Goal: Task Accomplishment & Management: Use online tool/utility

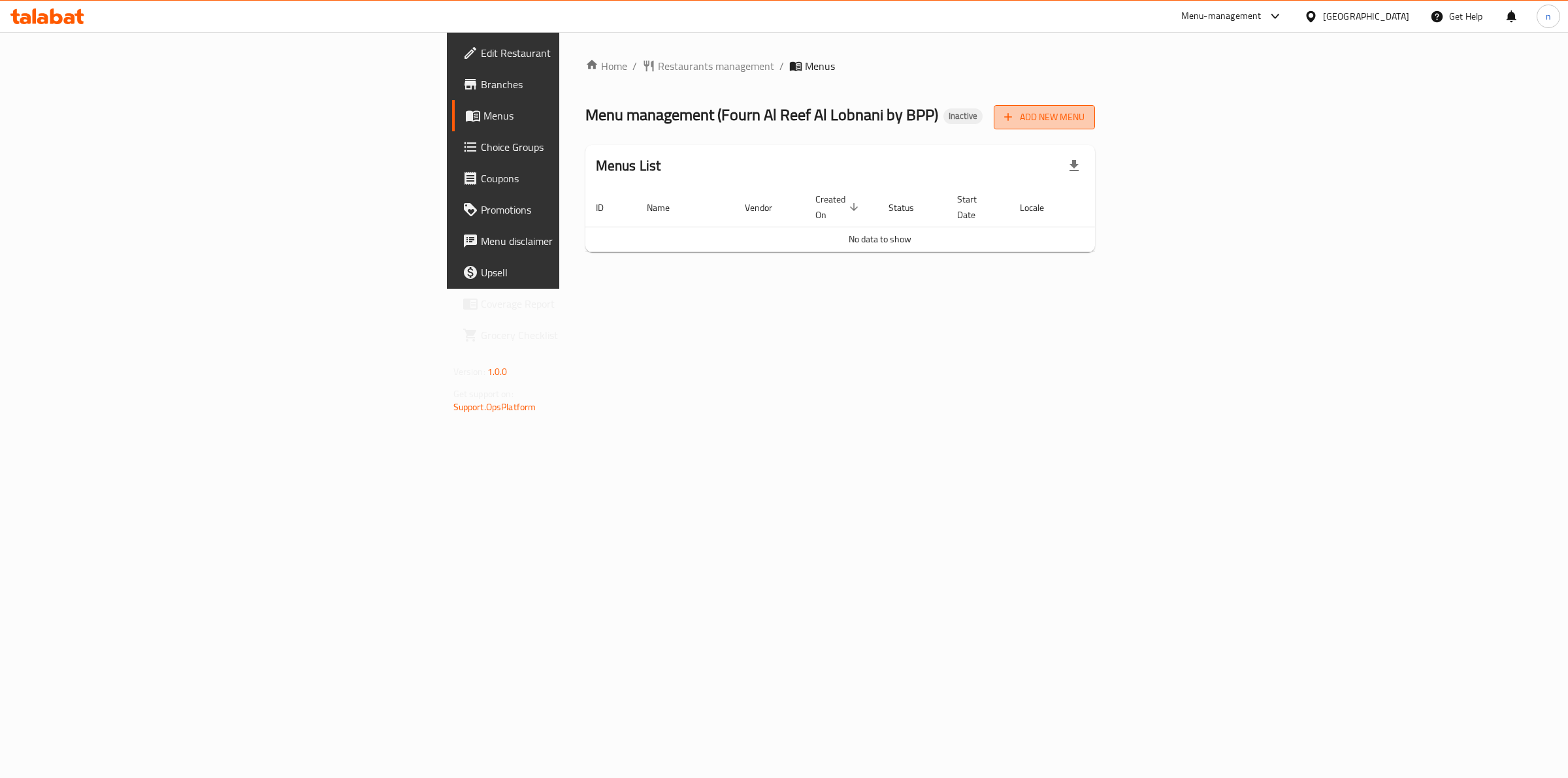
click at [1084, 118] on span "Add New Menu" at bounding box center [1044, 118] width 80 height 17
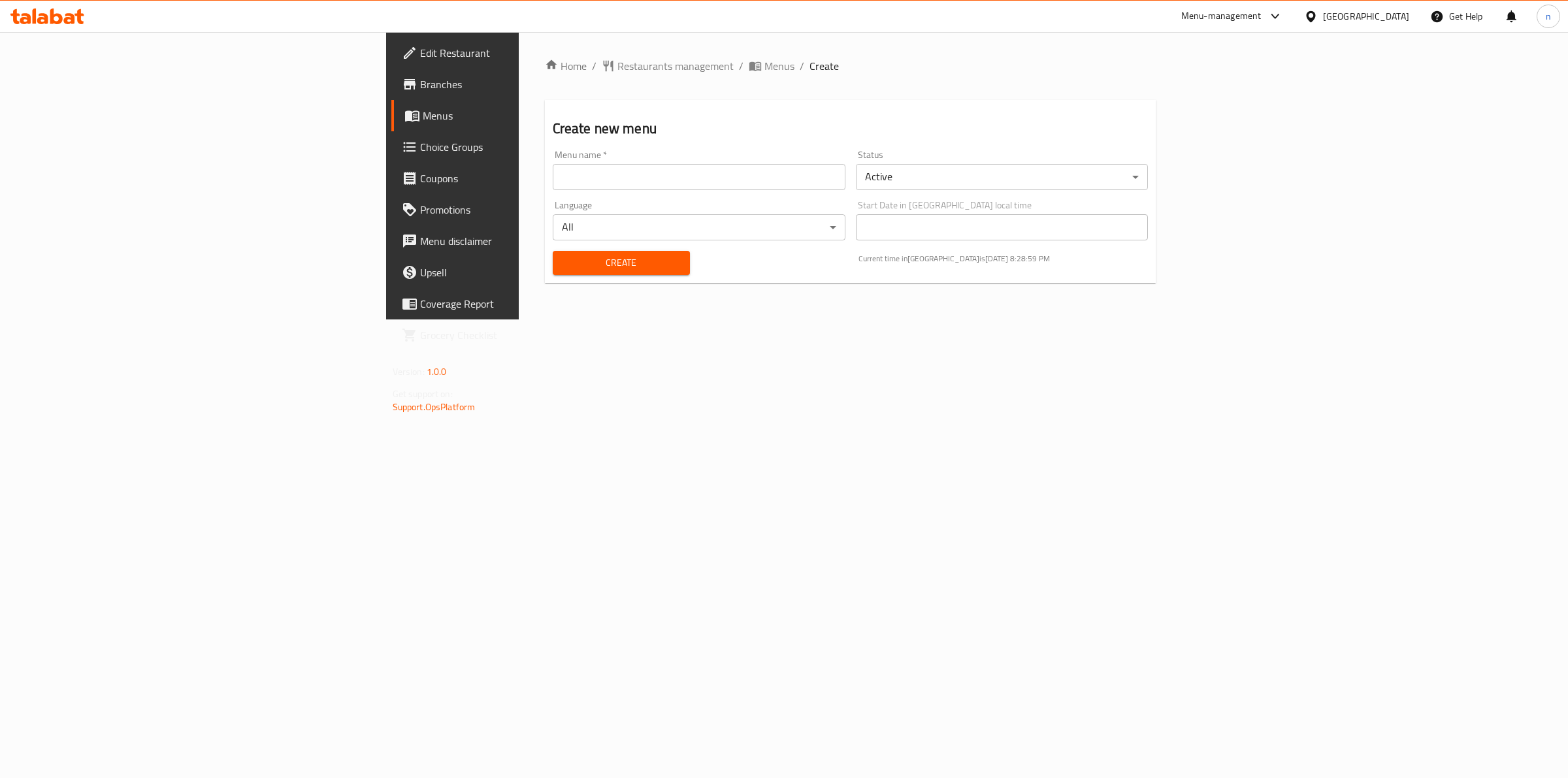
click at [736, 184] on input "text" at bounding box center [699, 177] width 293 height 26
type input "10/10"
click at [563, 265] on span "Create" at bounding box center [621, 263] width 116 height 17
click at [422, 116] on span "Menus" at bounding box center [529, 115] width 215 height 16
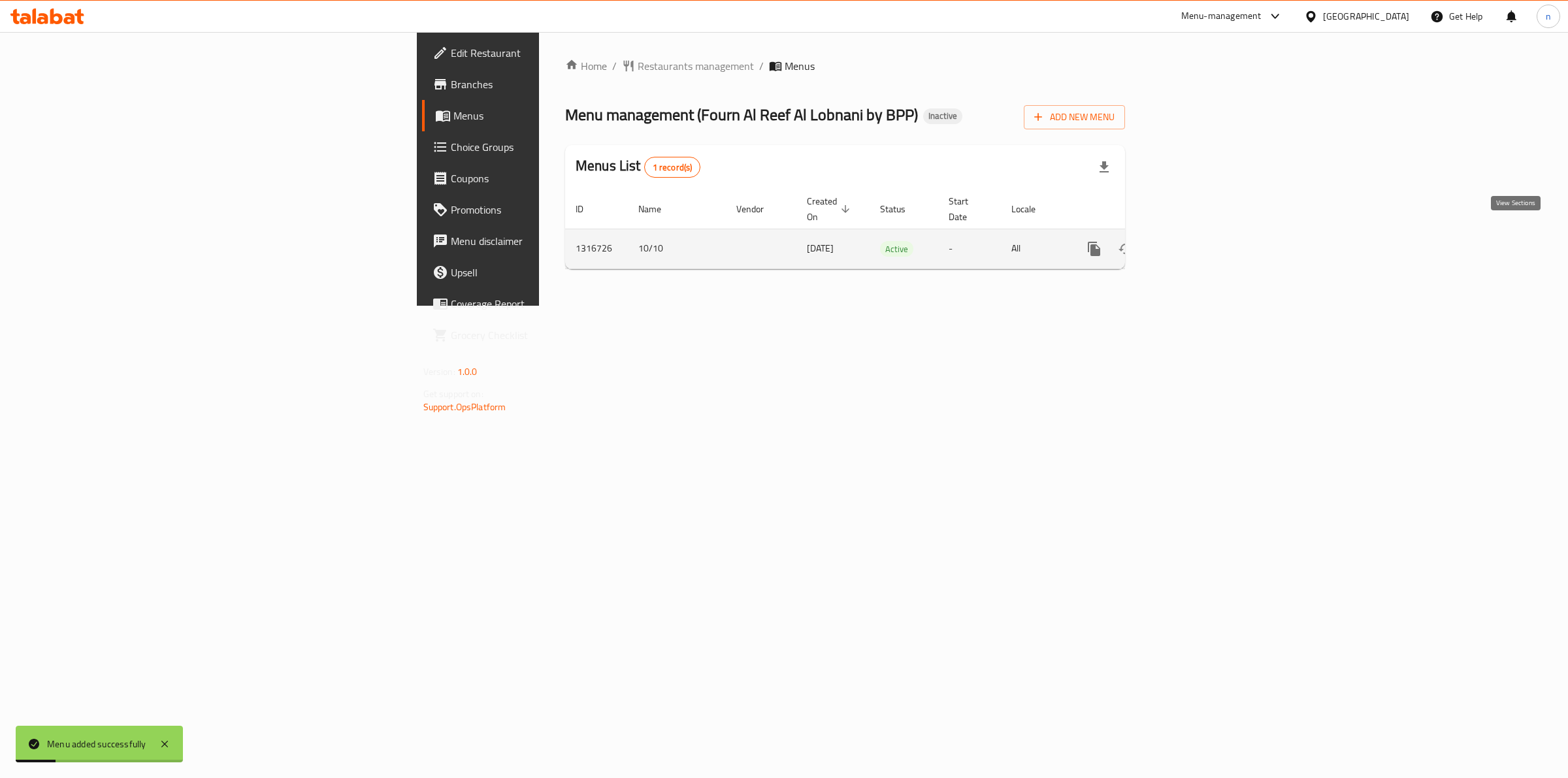
click at [1204, 243] on link "enhanced table" at bounding box center [1188, 249] width 31 height 31
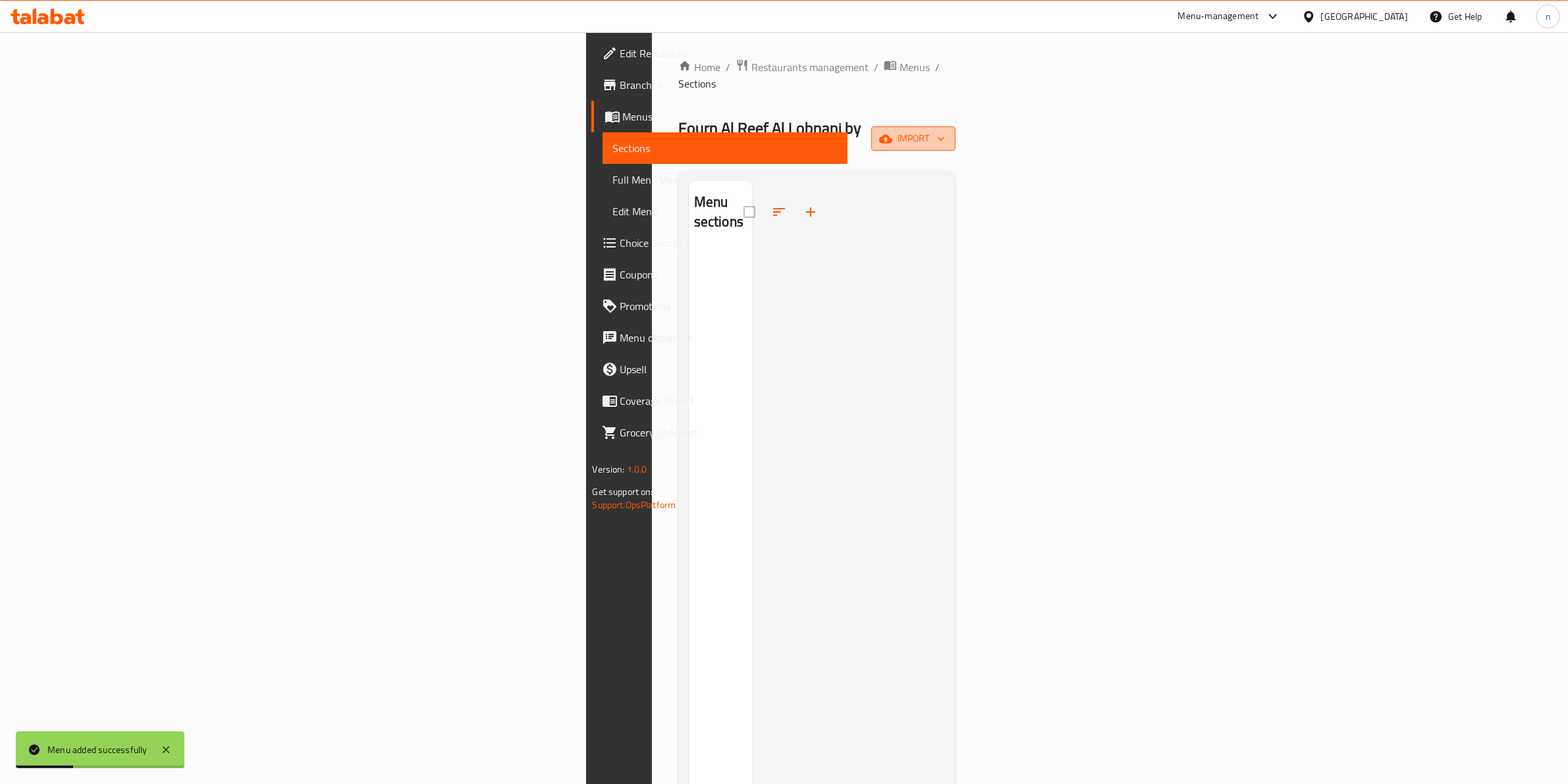
click at [944, 131] on span "import" at bounding box center [913, 139] width 63 height 17
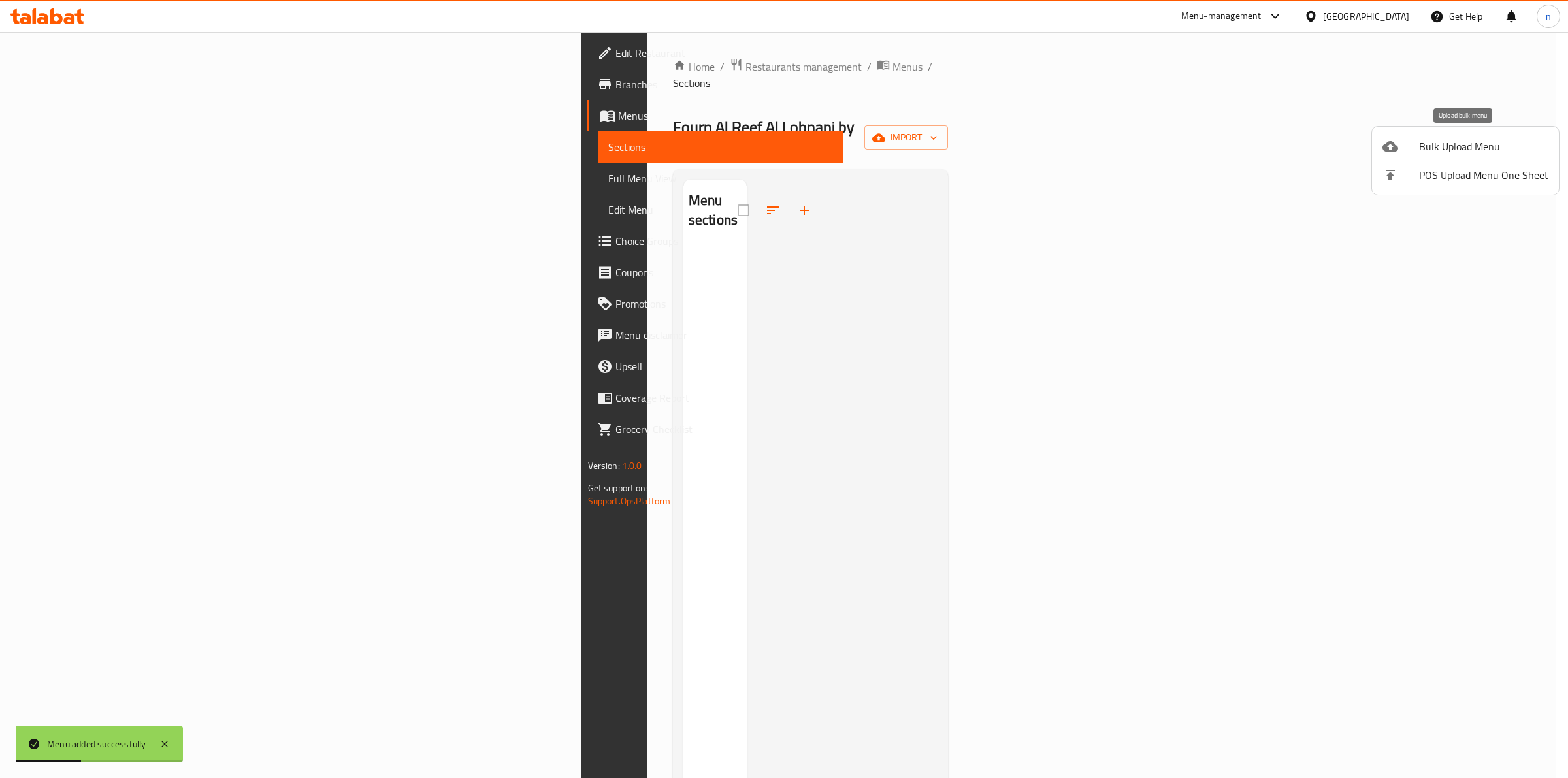
click at [1441, 143] on span "Bulk Upload Menu" at bounding box center [1483, 146] width 130 height 16
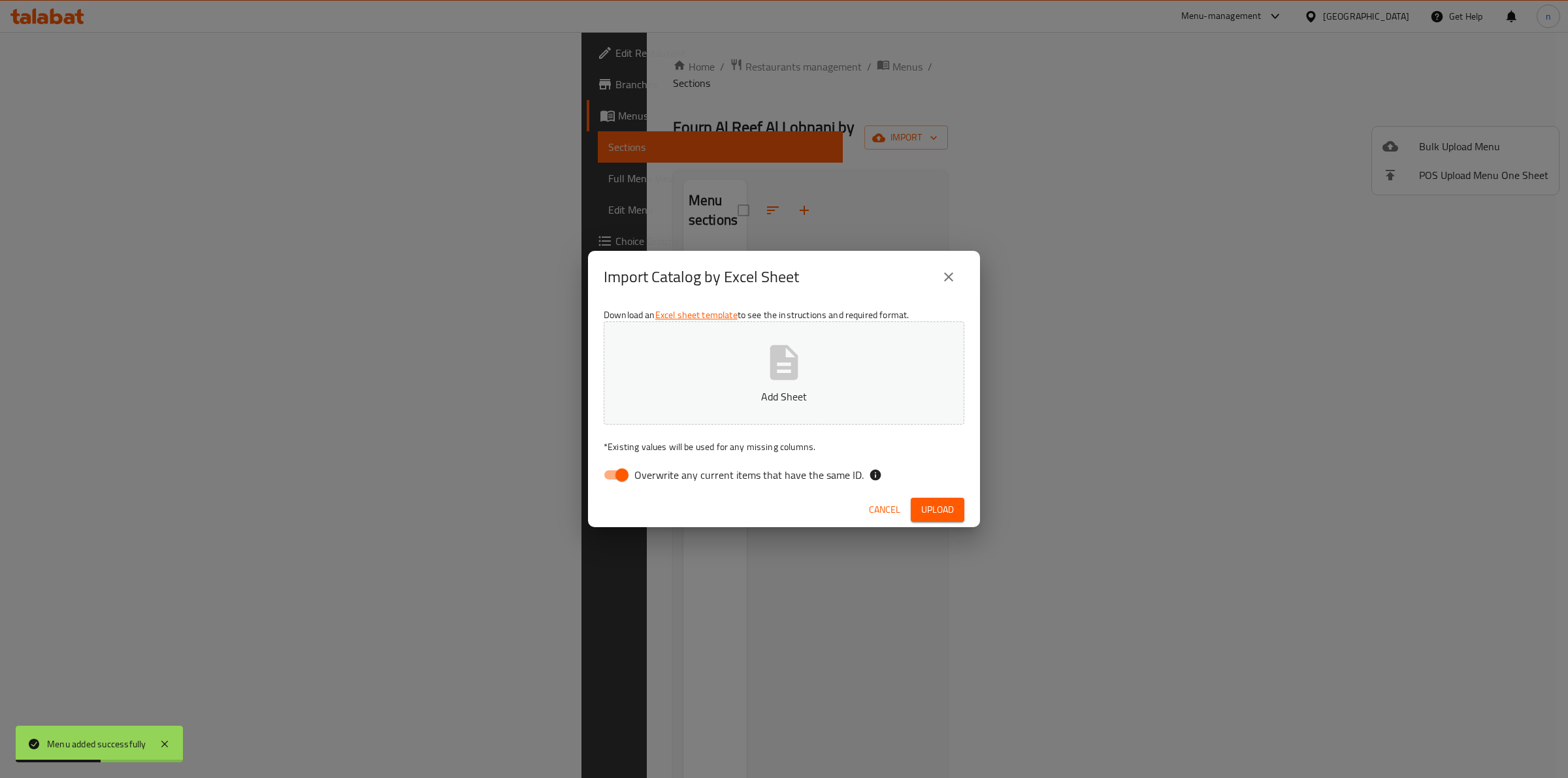
click at [612, 470] on input "Overwrite any current items that have the same ID." at bounding box center [622, 475] width 74 height 25
checkbox input "false"
click at [767, 371] on icon "button" at bounding box center [783, 362] width 42 height 42
click at [947, 514] on span "Upload" at bounding box center [937, 510] width 33 height 17
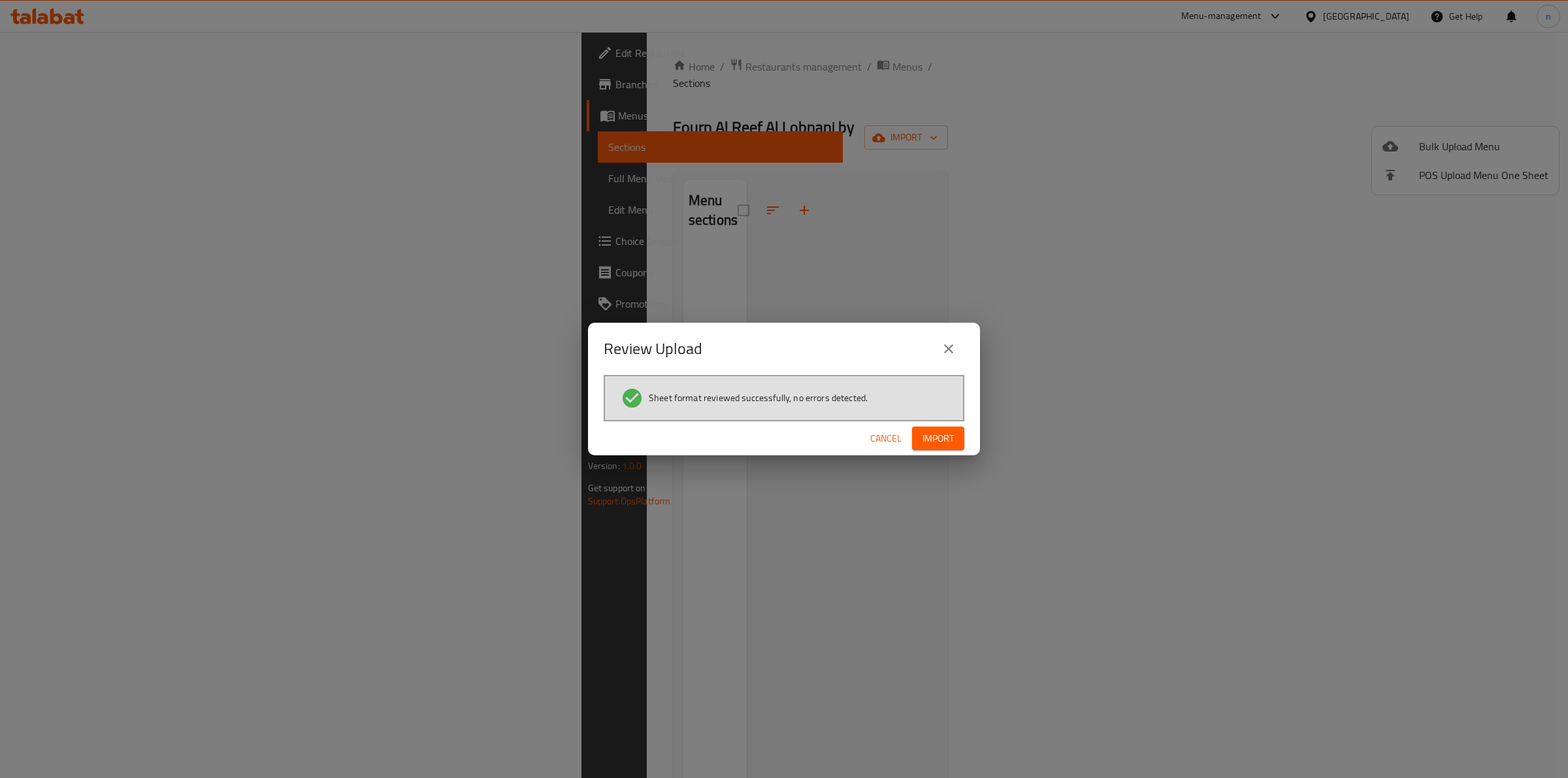
click at [952, 439] on span "Import" at bounding box center [938, 439] width 31 height 17
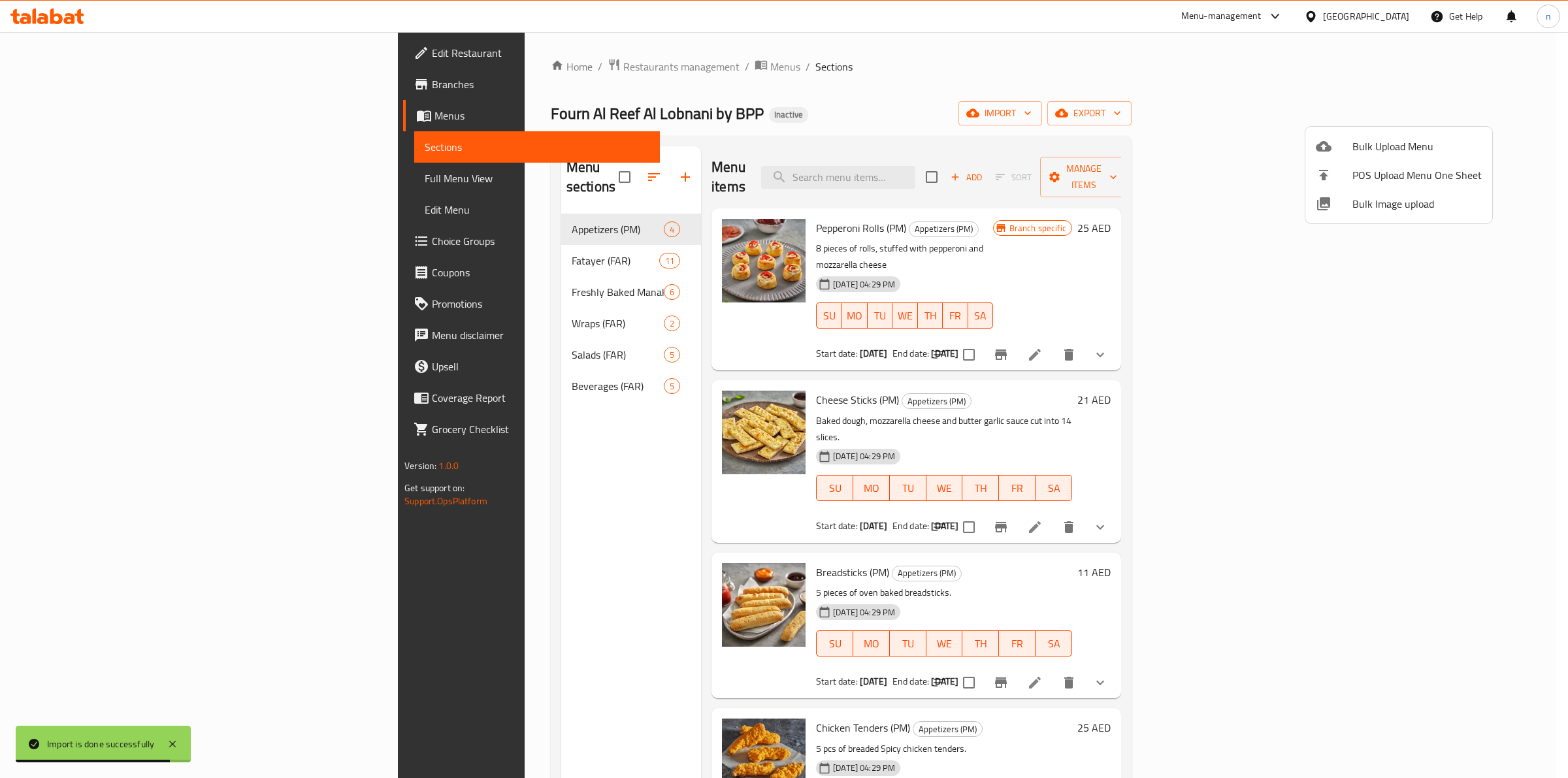
click at [74, 177] on div at bounding box center [784, 389] width 1568 height 778
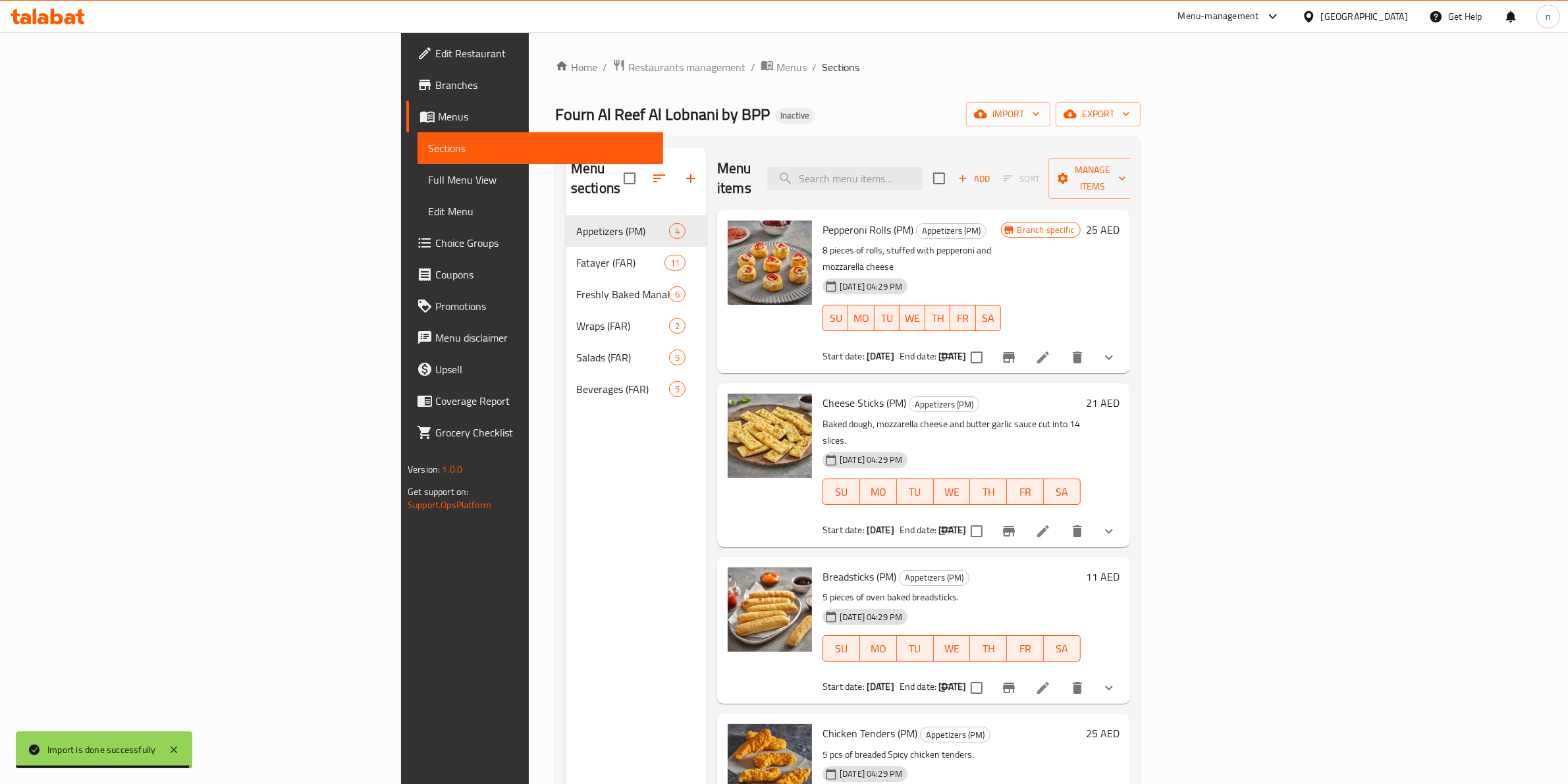
click at [428, 179] on span "Full Menu View" at bounding box center [540, 180] width 225 height 16
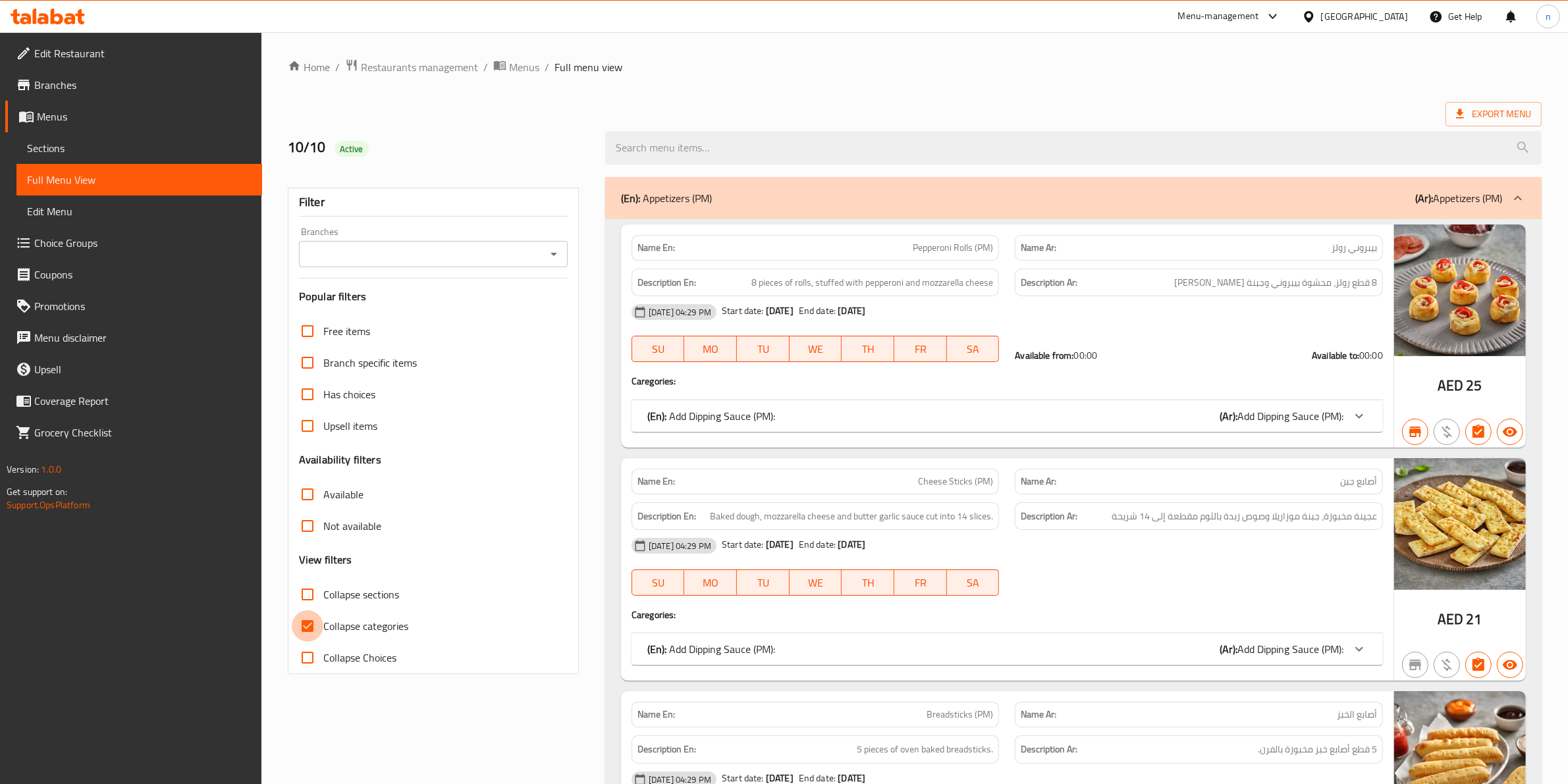
click at [306, 620] on input "Collapse categories" at bounding box center [307, 626] width 31 height 31
checkbox input "false"
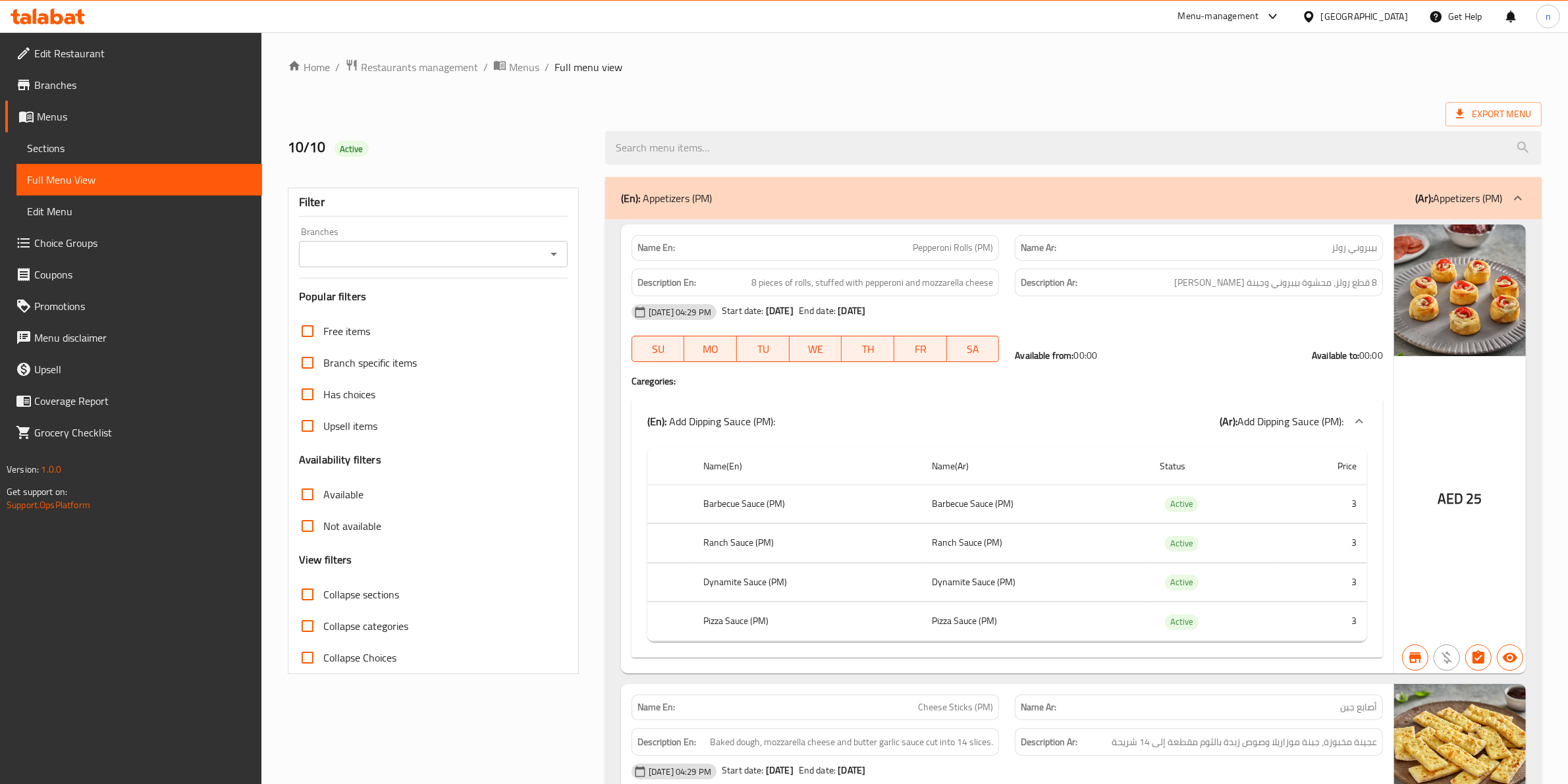
click at [475, 254] on input "Branches" at bounding box center [422, 254] width 239 height 18
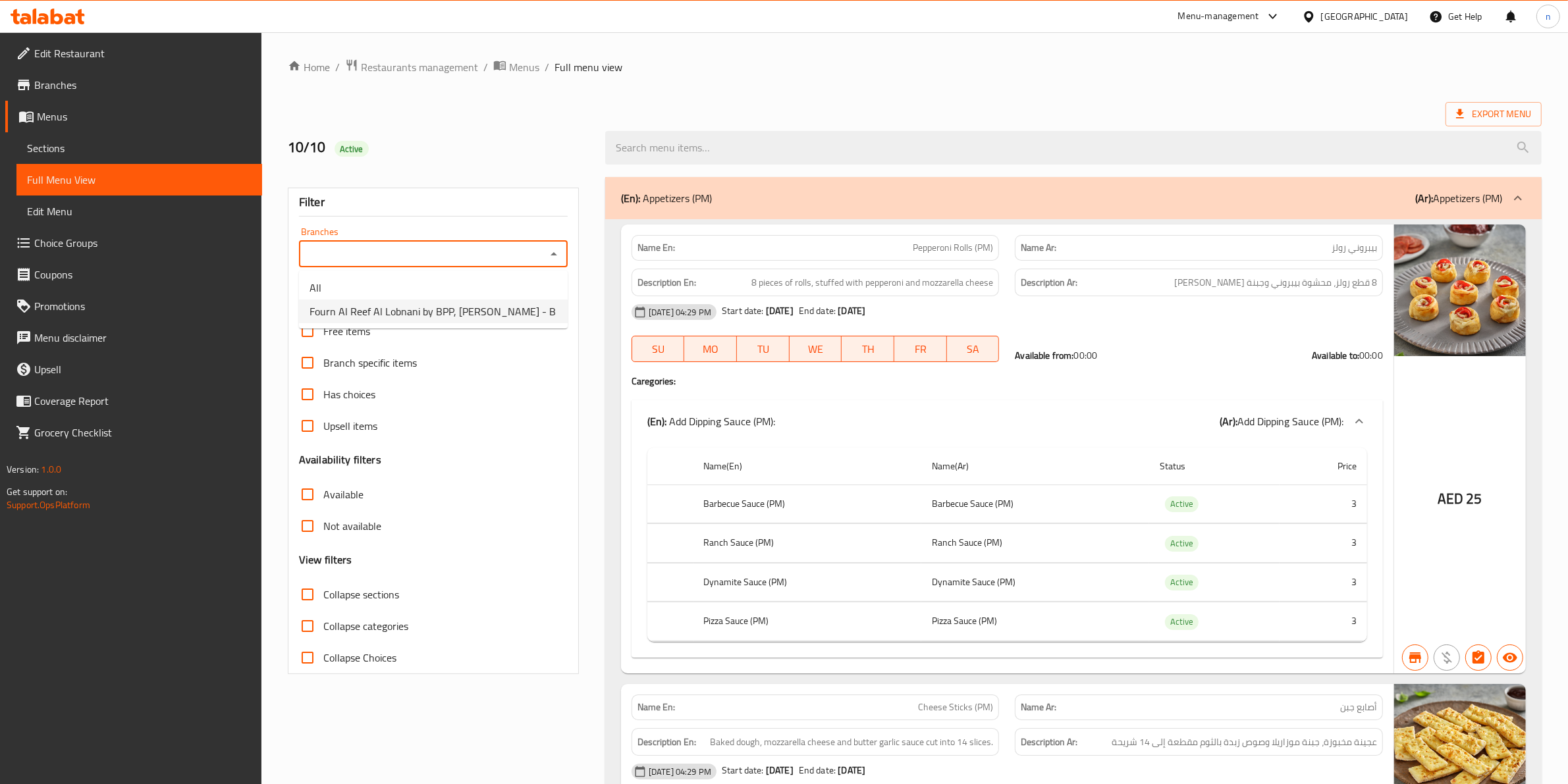
click at [483, 315] on span "Fourn Al Reef Al Lobnani by BPP, [PERSON_NAME] - B" at bounding box center [432, 311] width 246 height 16
type input "Fourn Al Reef Al Lobnani by BPP, [PERSON_NAME] - B"
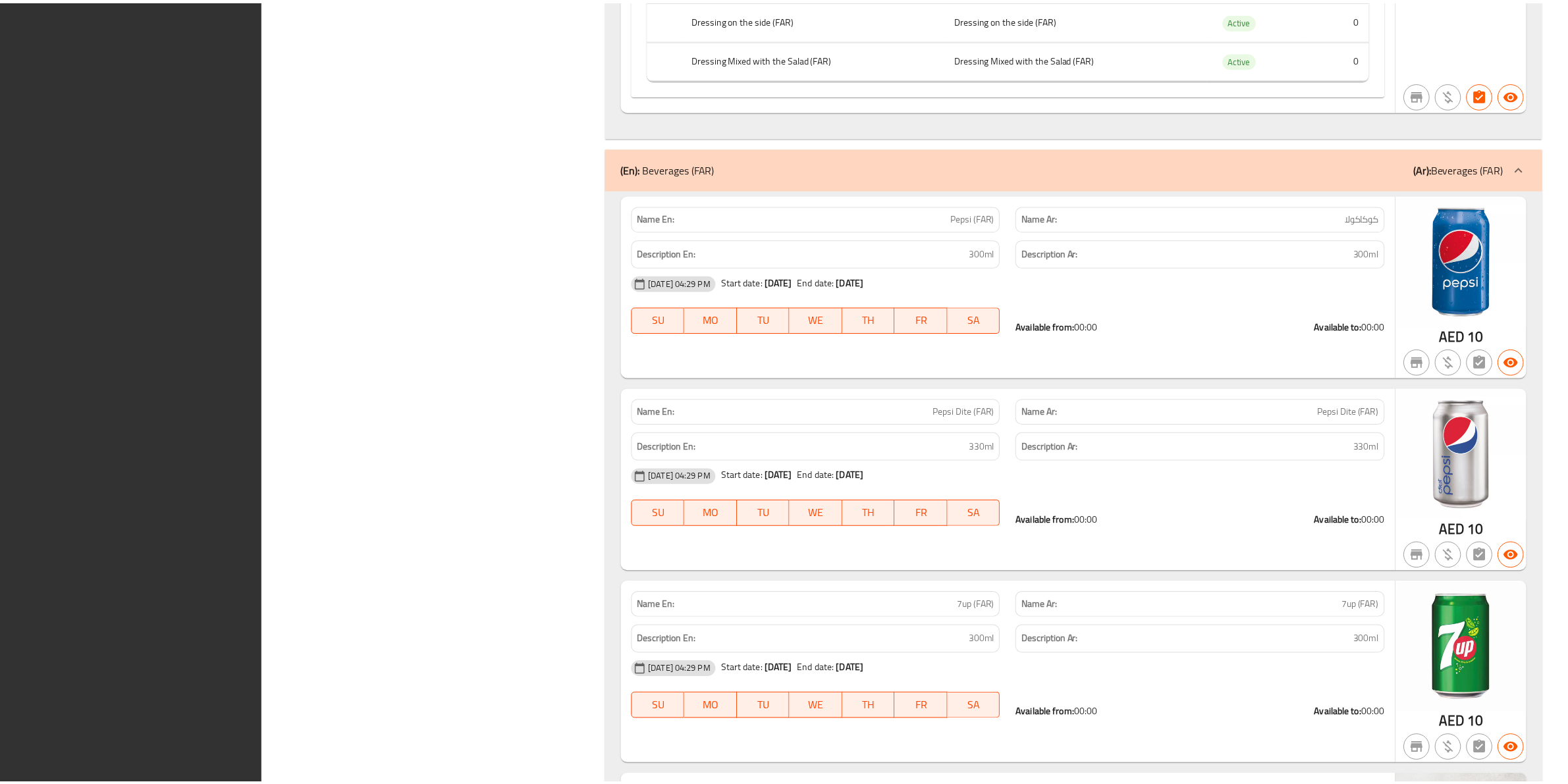
scroll to position [8201, 0]
